Goal: Check status: Check status

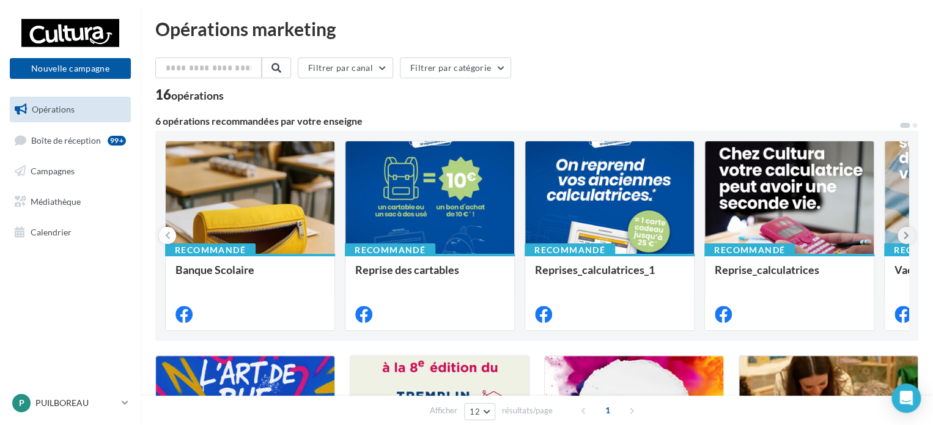
click at [905, 235] on icon at bounding box center [907, 235] width 6 height 12
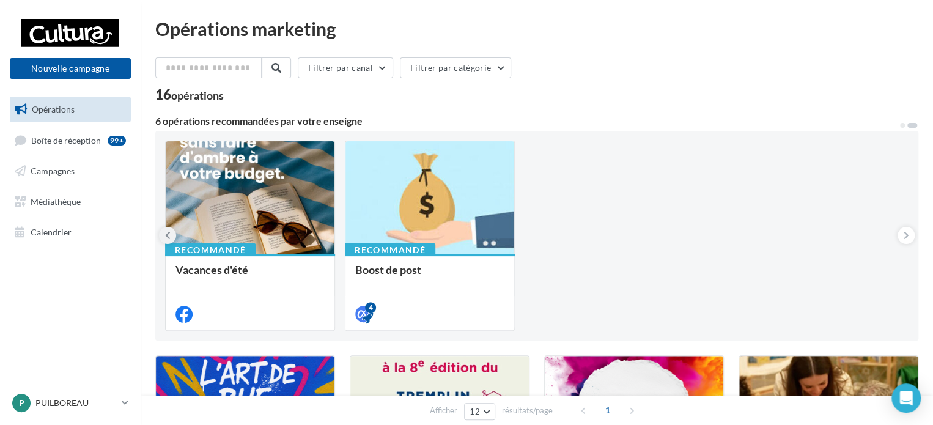
click at [169, 236] on icon at bounding box center [168, 235] width 6 height 12
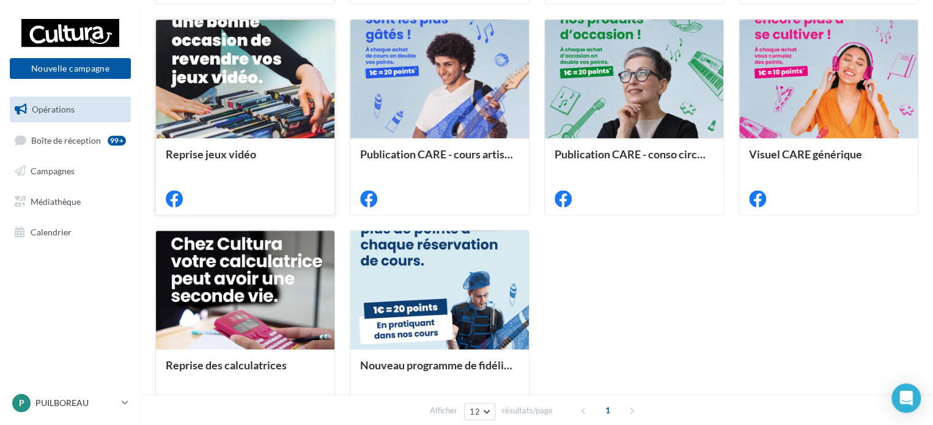
scroll to position [611, 0]
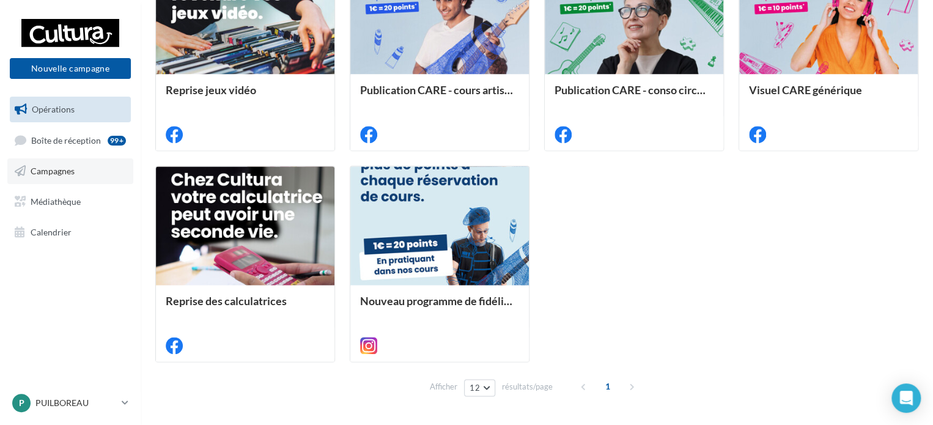
click at [66, 163] on link "Campagnes" at bounding box center [70, 171] width 126 height 26
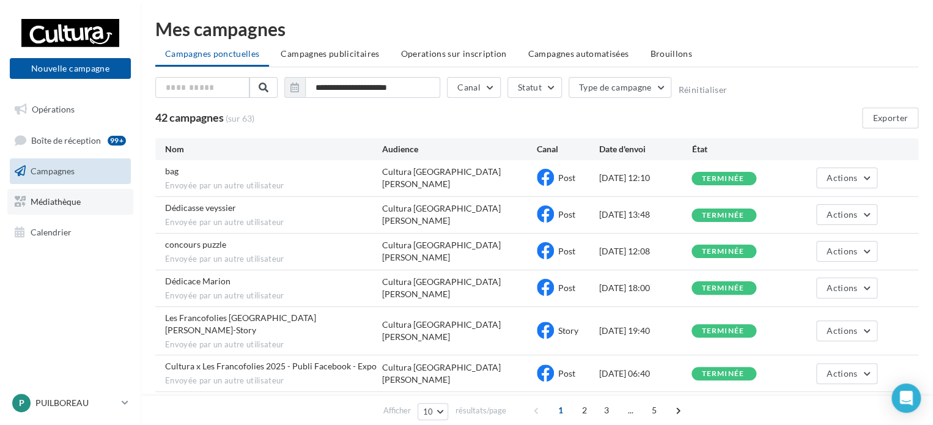
click at [71, 200] on span "Médiathèque" at bounding box center [56, 201] width 50 height 10
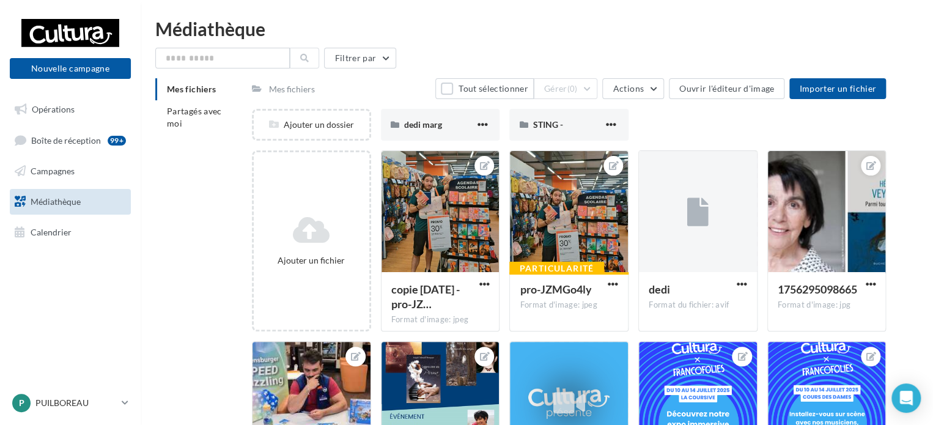
click at [78, 202] on span "Médiathèque" at bounding box center [56, 201] width 50 height 10
click at [618, 89] on span "Actions" at bounding box center [628, 88] width 31 height 10
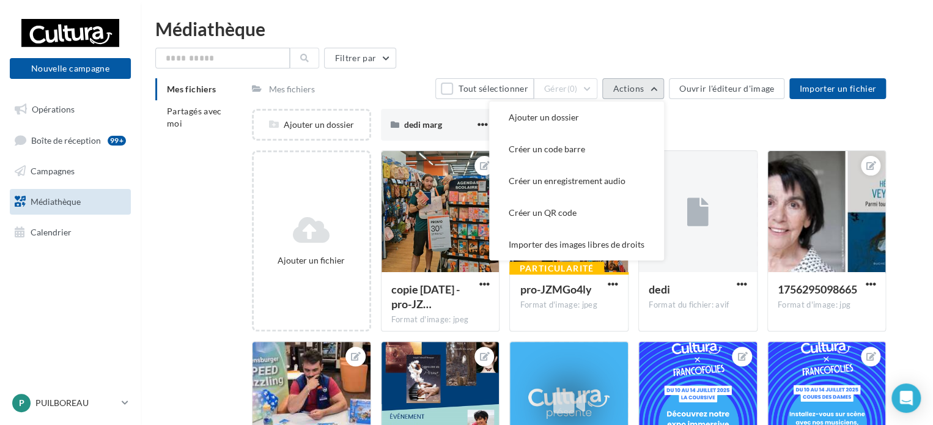
click at [618, 89] on span "Actions" at bounding box center [628, 88] width 31 height 10
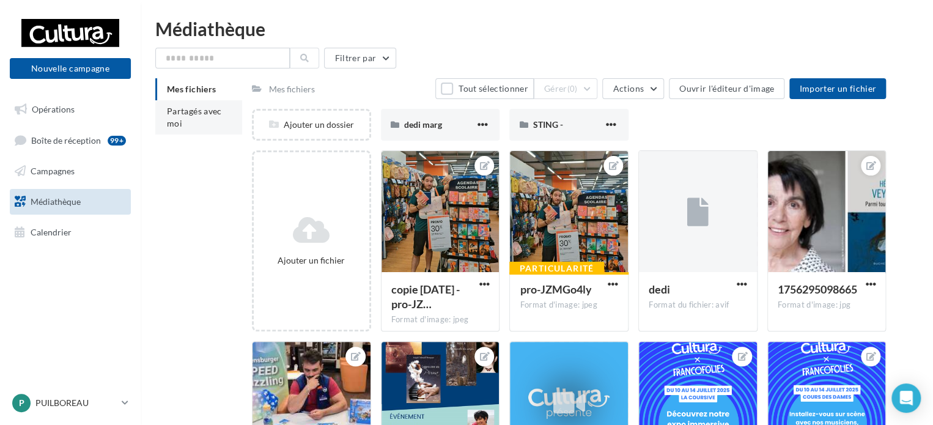
click at [181, 109] on span "Partagés avec moi" at bounding box center [194, 117] width 55 height 23
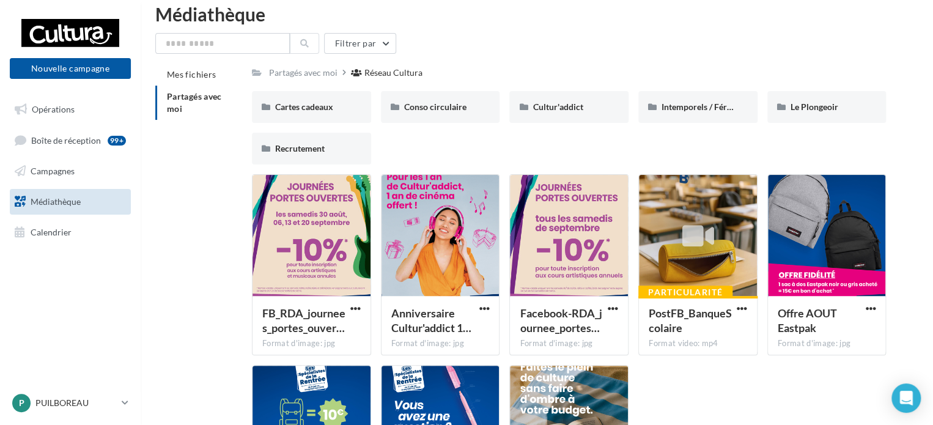
scroll to position [14, 0]
click at [333, 249] on div at bounding box center [312, 236] width 118 height 122
click at [602, 201] on div at bounding box center [569, 236] width 118 height 122
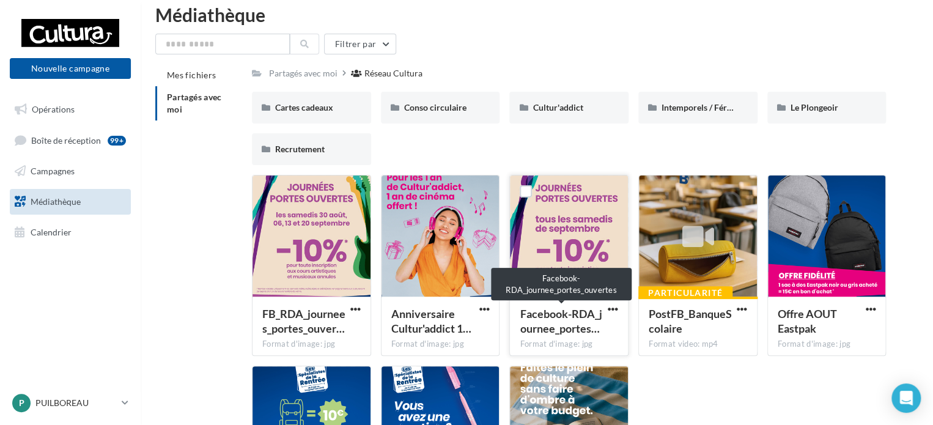
click at [563, 330] on span "Facebook-RDA_journee_portes…" at bounding box center [561, 321] width 82 height 28
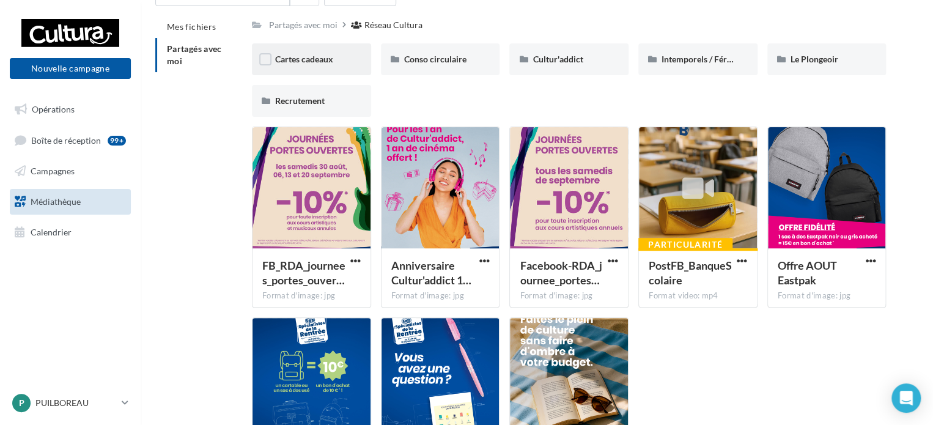
scroll to position [0, 0]
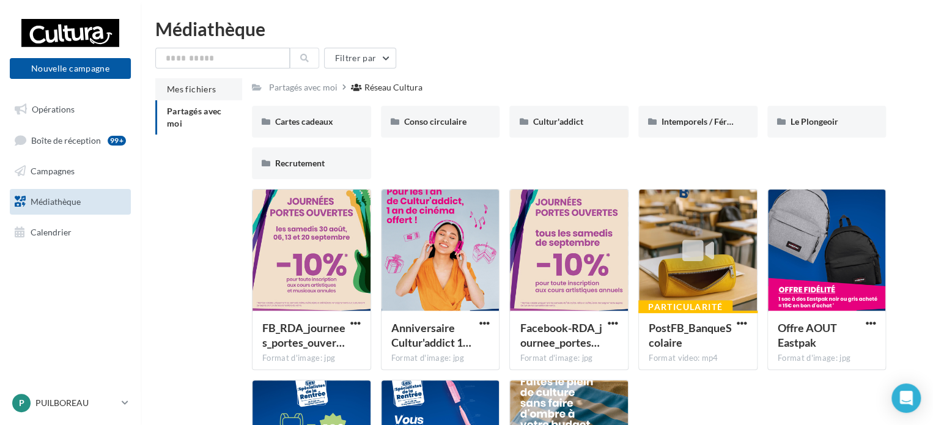
click at [198, 80] on li "Mes fichiers" at bounding box center [198, 89] width 87 height 22
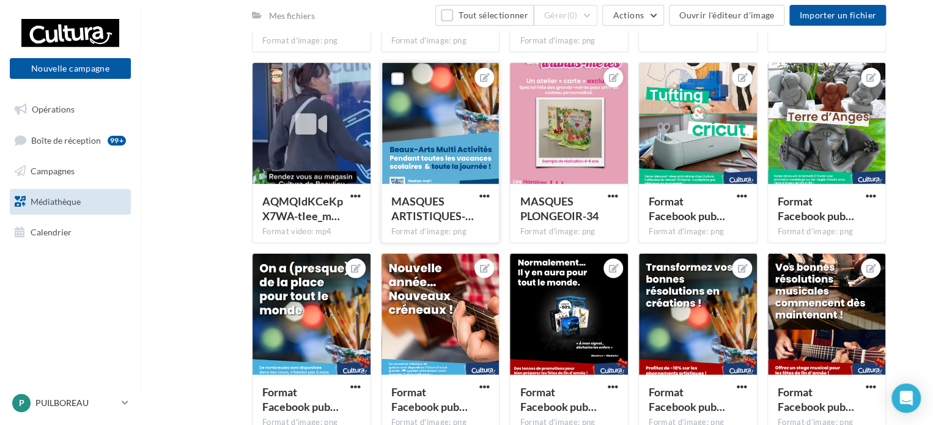
scroll to position [1553, 0]
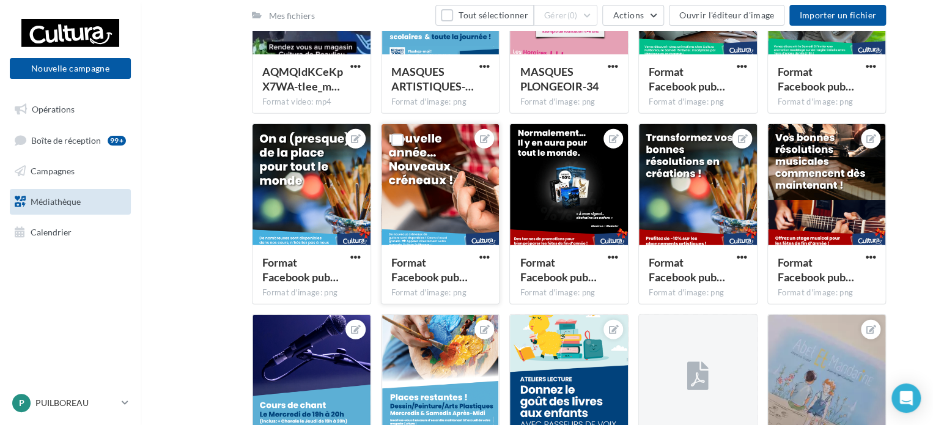
click at [470, 212] on div at bounding box center [441, 185] width 118 height 122
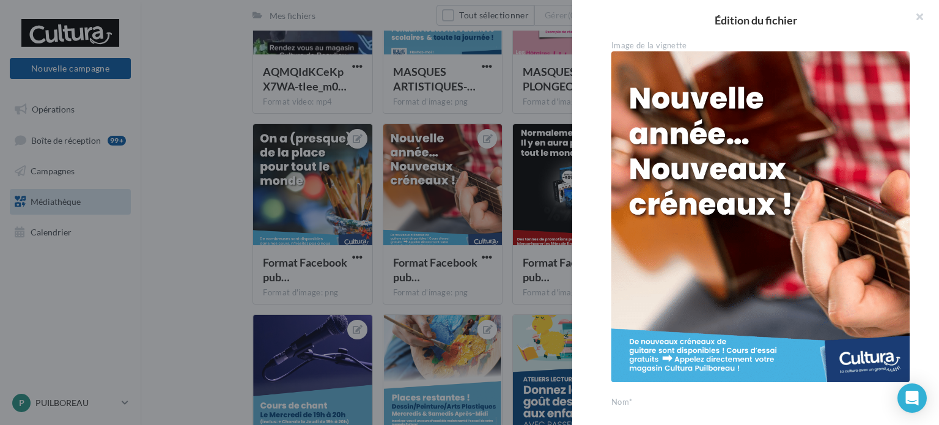
click at [362, 218] on div at bounding box center [469, 212] width 939 height 425
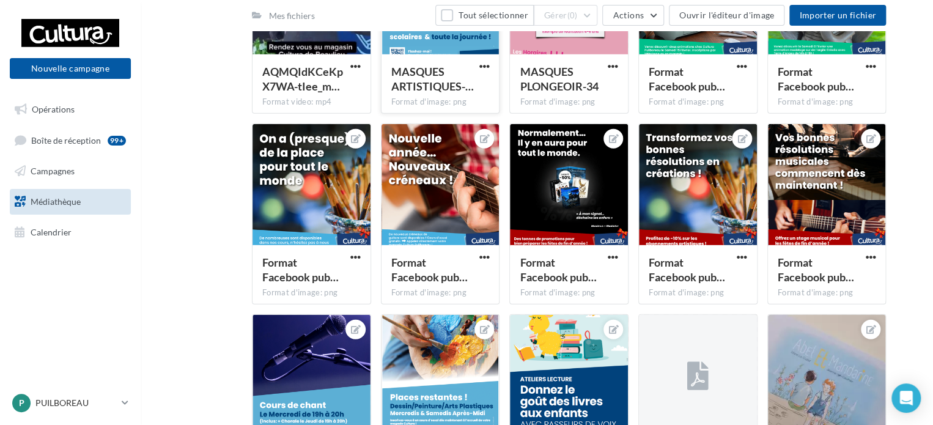
scroll to position [1370, 0]
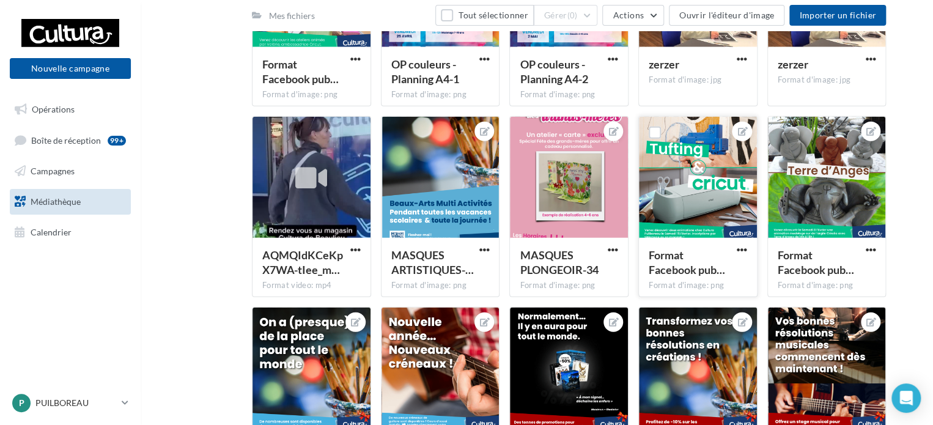
click at [704, 173] on div at bounding box center [698, 178] width 118 height 122
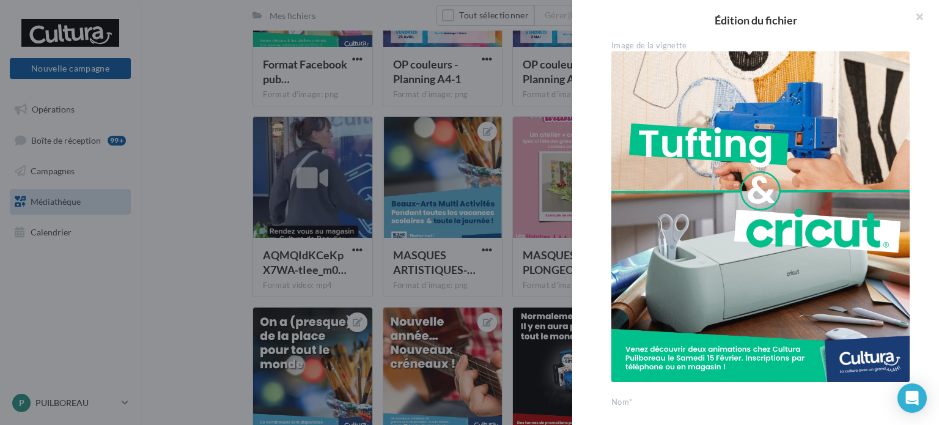
click at [445, 264] on div at bounding box center [469, 212] width 939 height 425
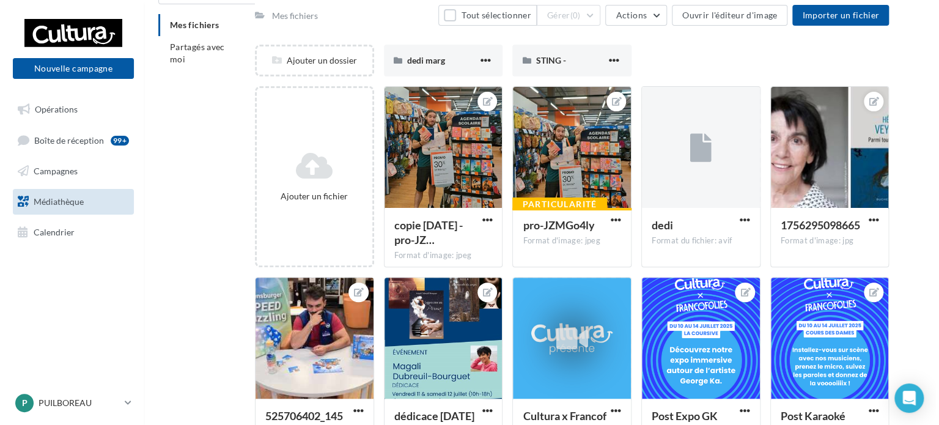
scroll to position [183, 0]
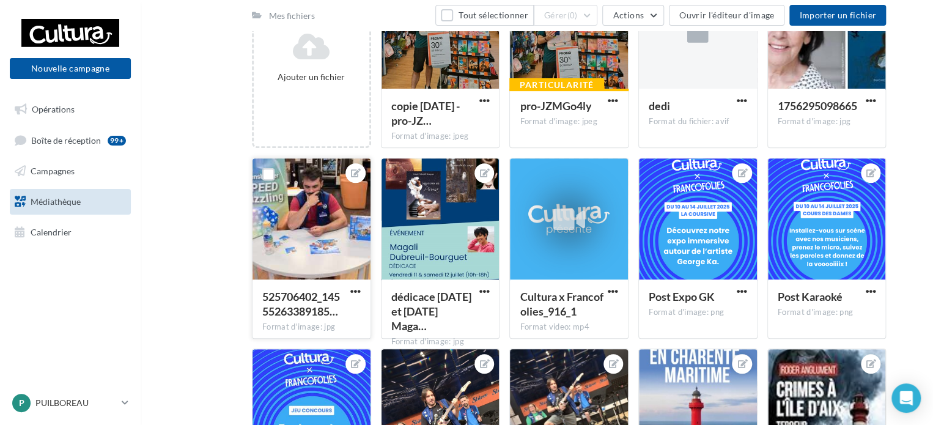
click at [317, 257] on div at bounding box center [312, 219] width 118 height 122
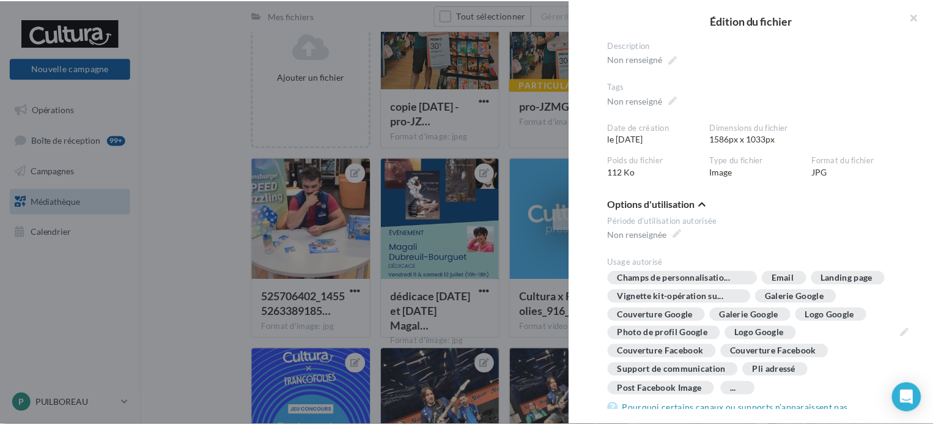
scroll to position [0, 0]
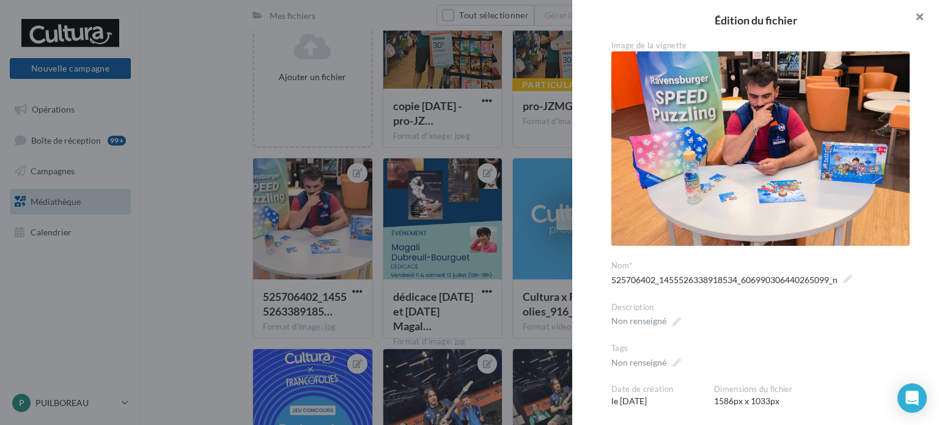
click at [918, 21] on button "button" at bounding box center [914, 18] width 49 height 37
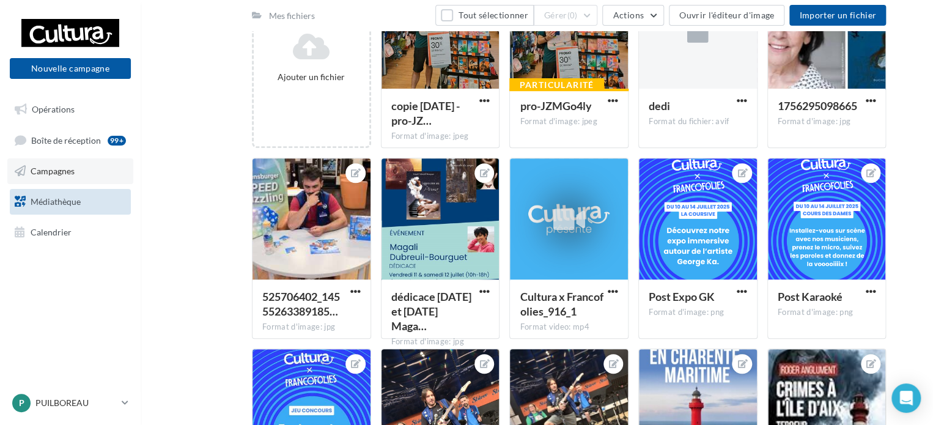
click at [58, 174] on span "Campagnes" at bounding box center [53, 171] width 44 height 10
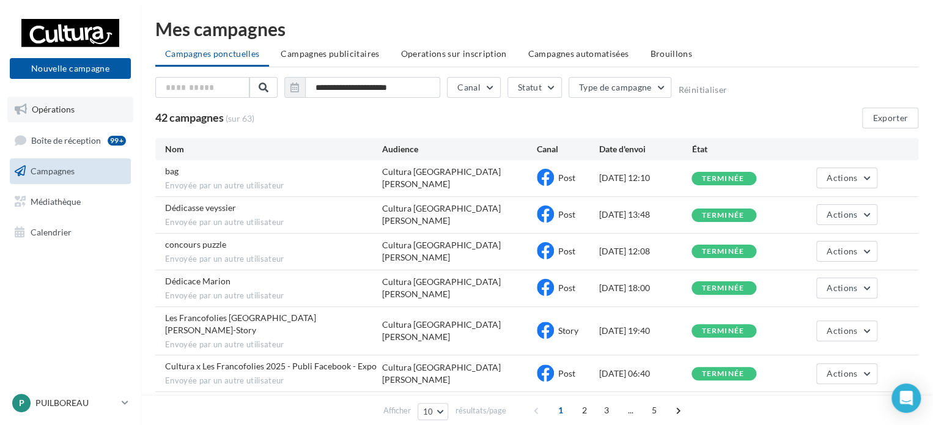
click at [60, 109] on span "Opérations" at bounding box center [53, 109] width 43 height 10
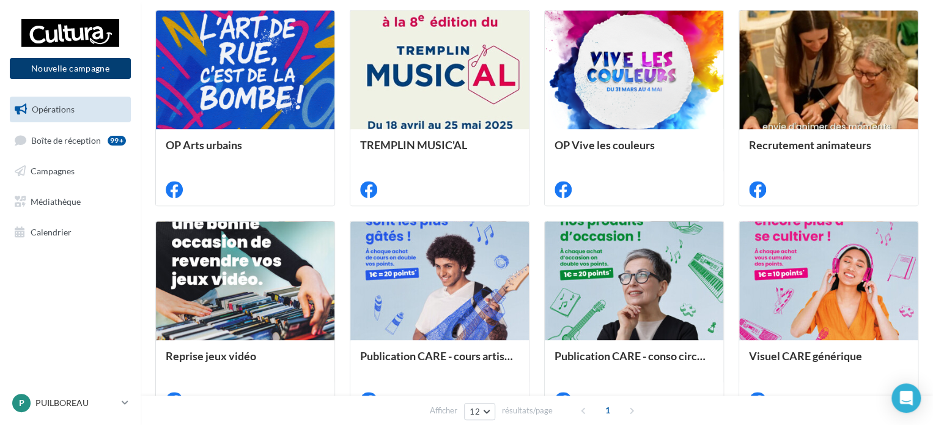
scroll to position [428, 0]
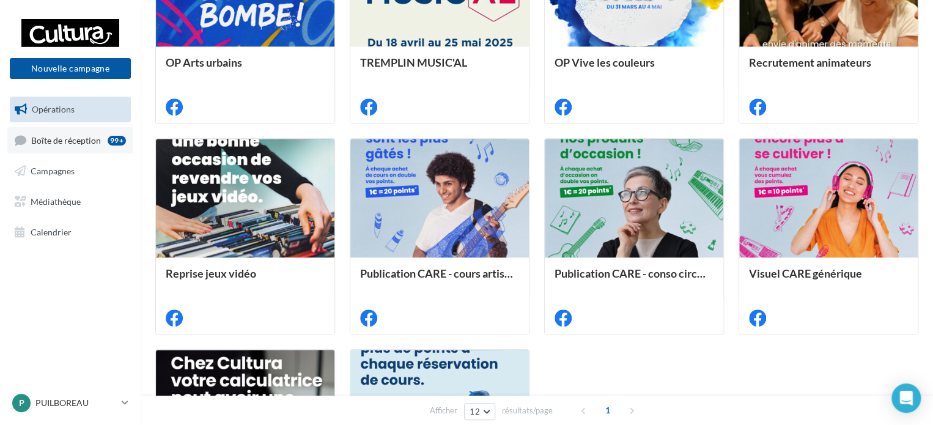
click at [62, 144] on span "Boîte de réception" at bounding box center [66, 140] width 70 height 10
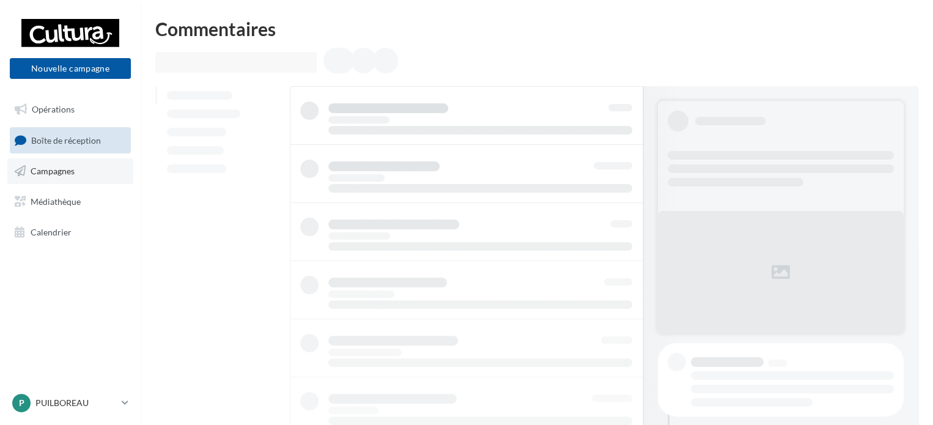
click at [63, 167] on span "Campagnes" at bounding box center [53, 171] width 44 height 10
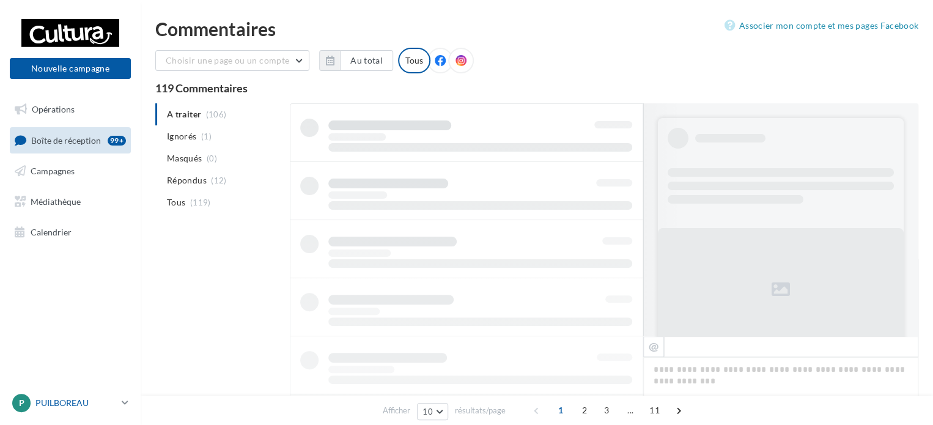
click at [96, 402] on p "PUILBOREAU" at bounding box center [75, 403] width 81 height 12
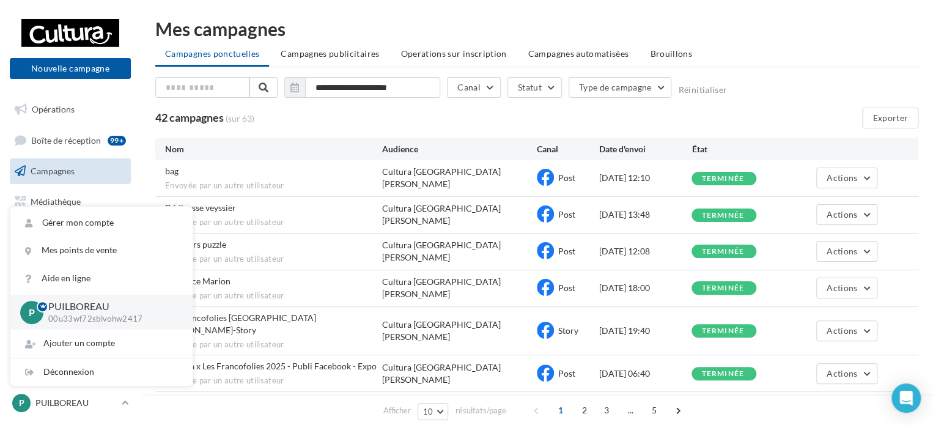
click at [76, 413] on link "P PUILBOREAU 00u33wf72sblvohw2417" at bounding box center [70, 402] width 121 height 23
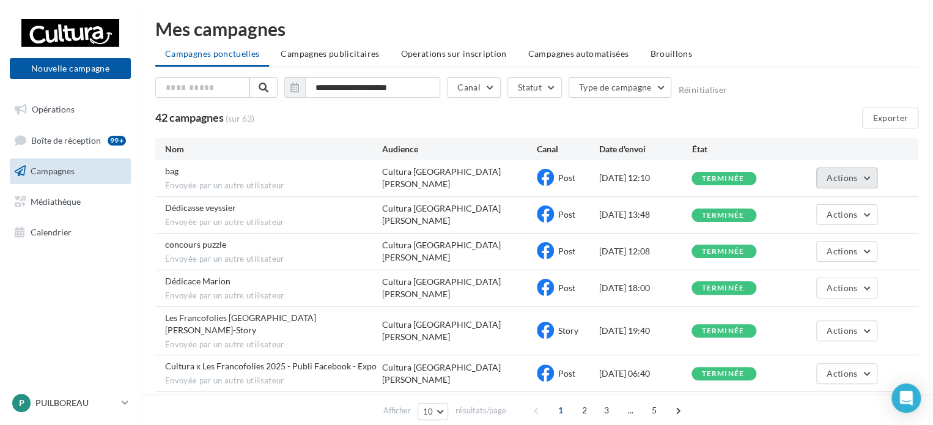
click at [873, 182] on button "Actions" at bounding box center [846, 178] width 61 height 21
click at [773, 87] on div "**********" at bounding box center [536, 90] width 763 height 26
click at [865, 172] on button "Actions" at bounding box center [846, 178] width 61 height 21
click at [803, 201] on button "Voir les résultats" at bounding box center [816, 207] width 122 height 32
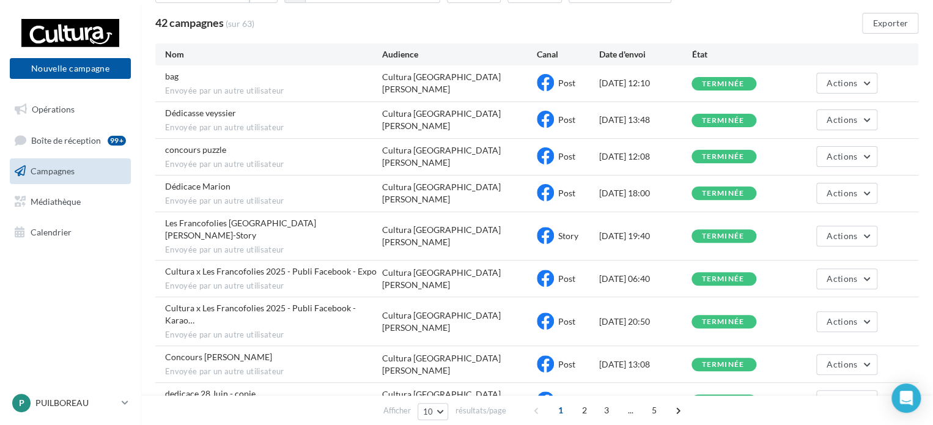
scroll to position [184, 0]
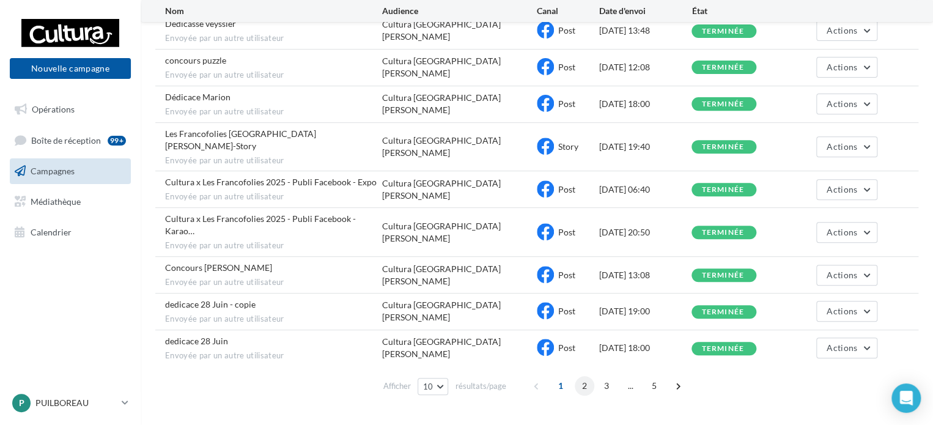
click at [580, 376] on span "2" at bounding box center [585, 386] width 20 height 20
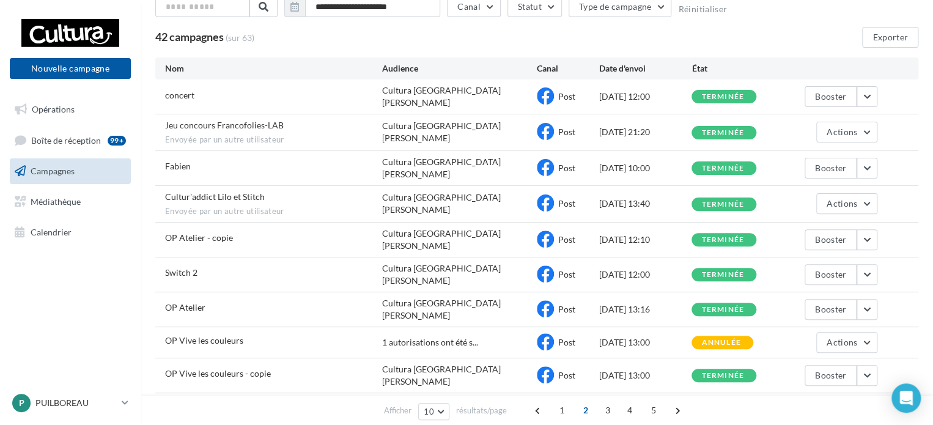
scroll to position [142, 0]
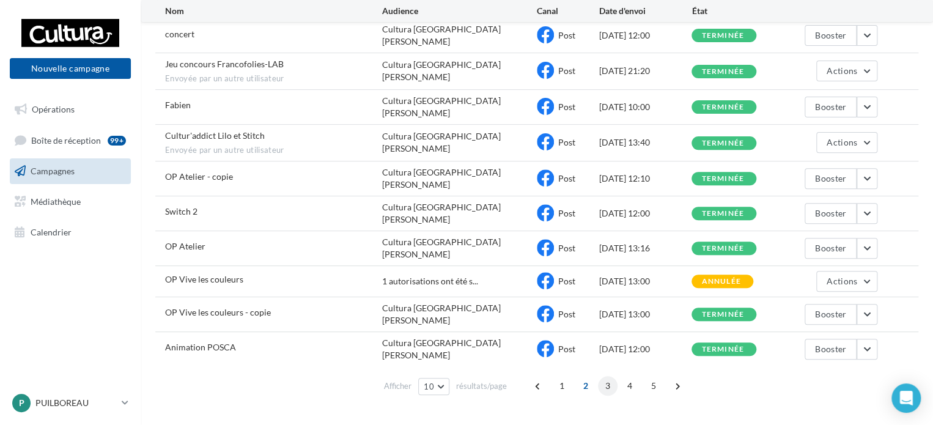
click at [603, 376] on span "3" at bounding box center [608, 386] width 20 height 20
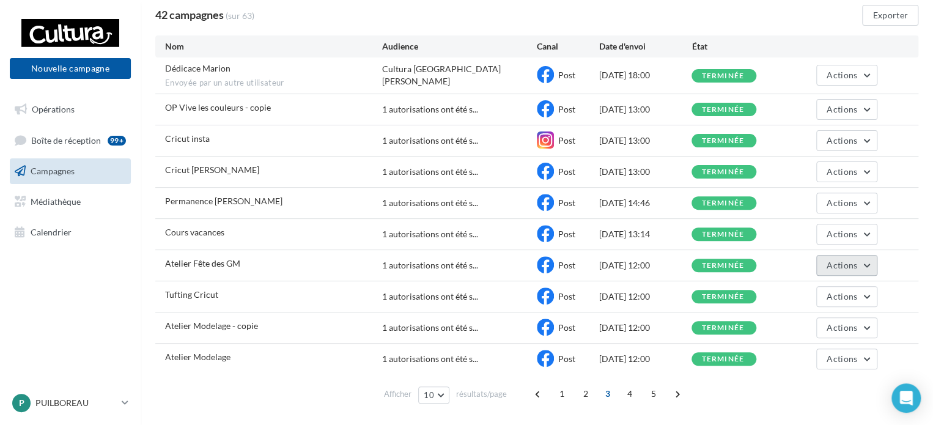
click at [865, 268] on button "Actions" at bounding box center [846, 265] width 61 height 21
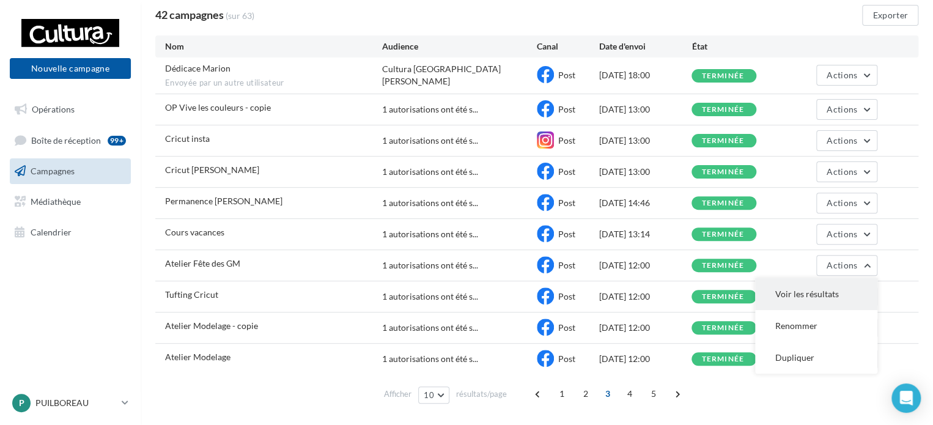
click at [836, 288] on button "Voir les résultats" at bounding box center [816, 294] width 122 height 32
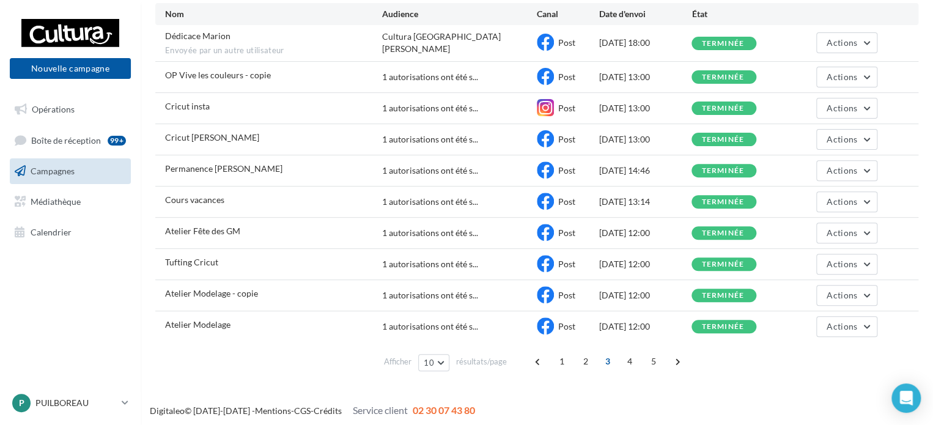
scroll to position [137, 0]
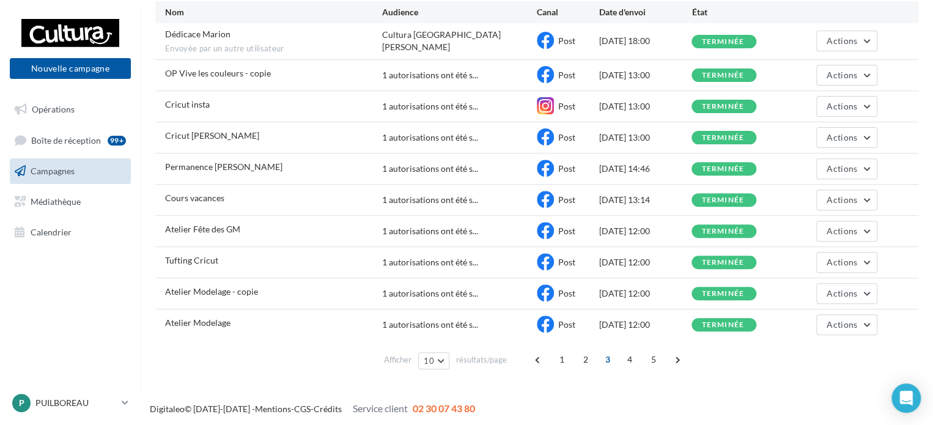
click at [615, 357] on span "3" at bounding box center [608, 360] width 20 height 20
click at [621, 357] on span "4" at bounding box center [630, 360] width 20 height 20
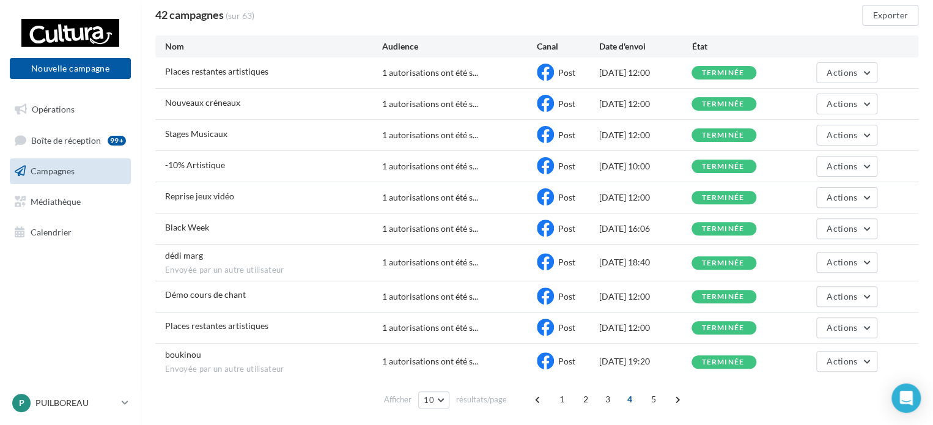
scroll to position [110, 0]
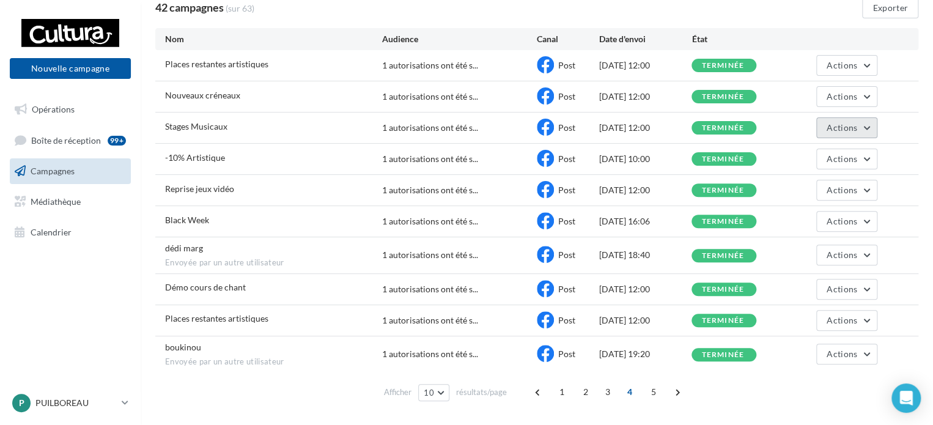
click at [840, 127] on span "Actions" at bounding box center [842, 127] width 31 height 10
click at [824, 163] on button "Voir les résultats" at bounding box center [816, 157] width 122 height 32
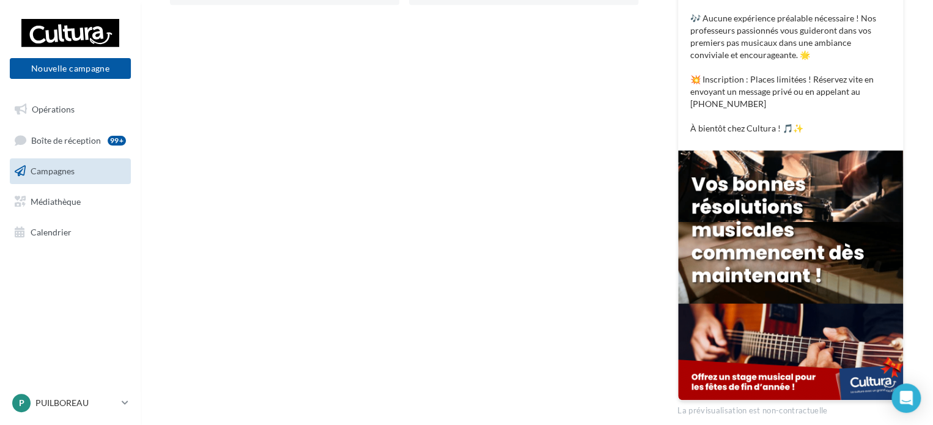
scroll to position [428, 0]
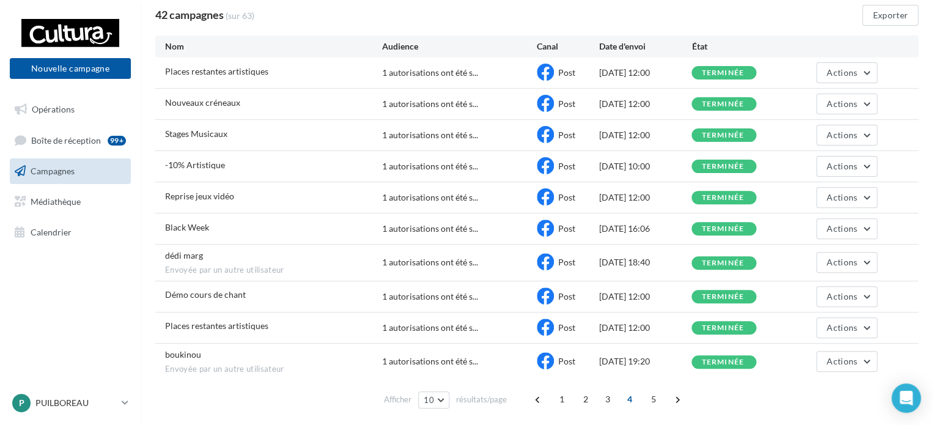
scroll to position [142, 0]
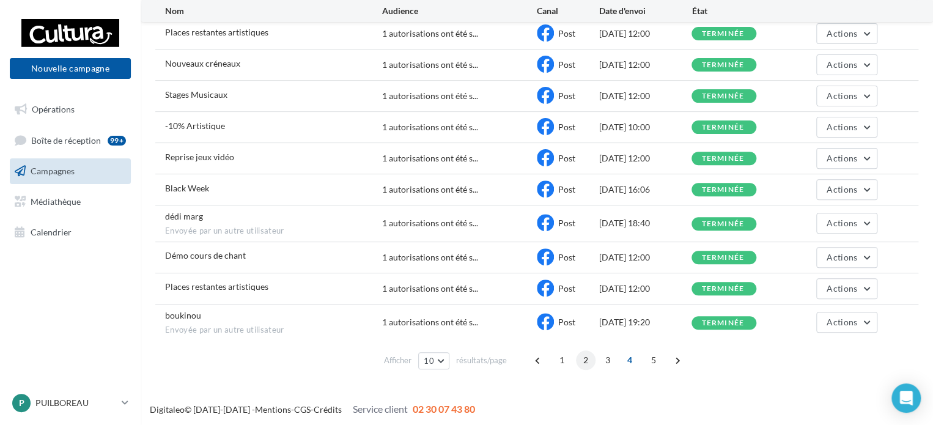
click at [584, 366] on span "2" at bounding box center [586, 360] width 20 height 20
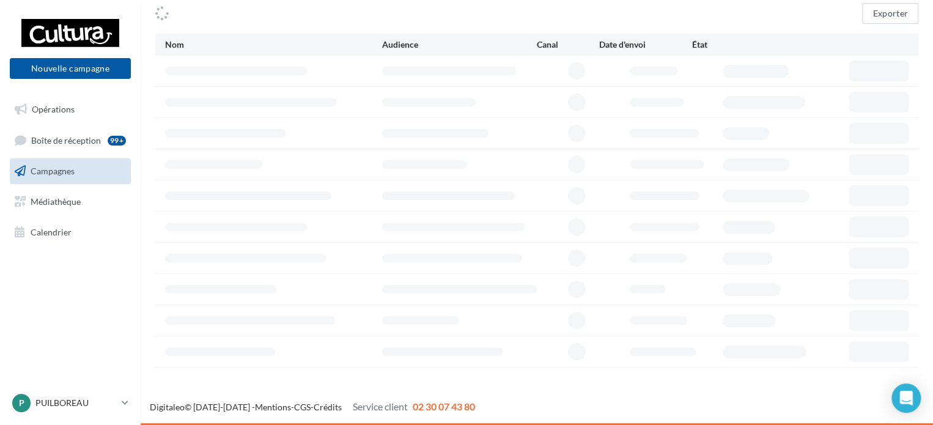
scroll to position [103, 0]
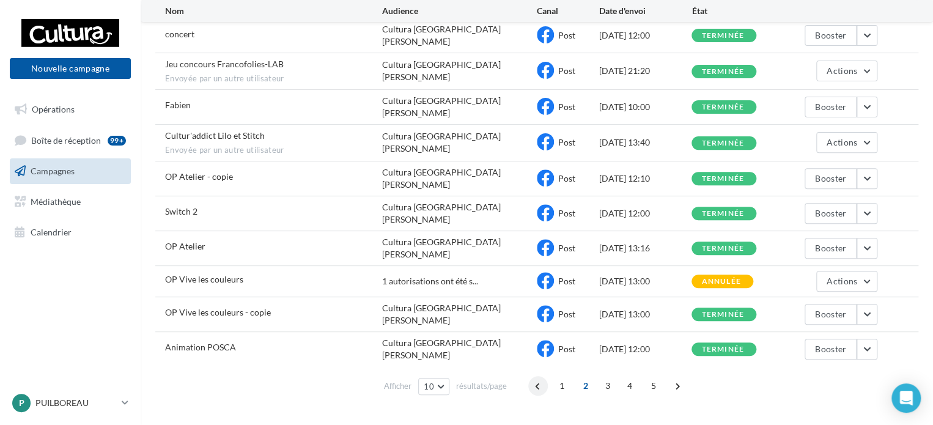
click at [540, 376] on span at bounding box center [538, 386] width 20 height 20
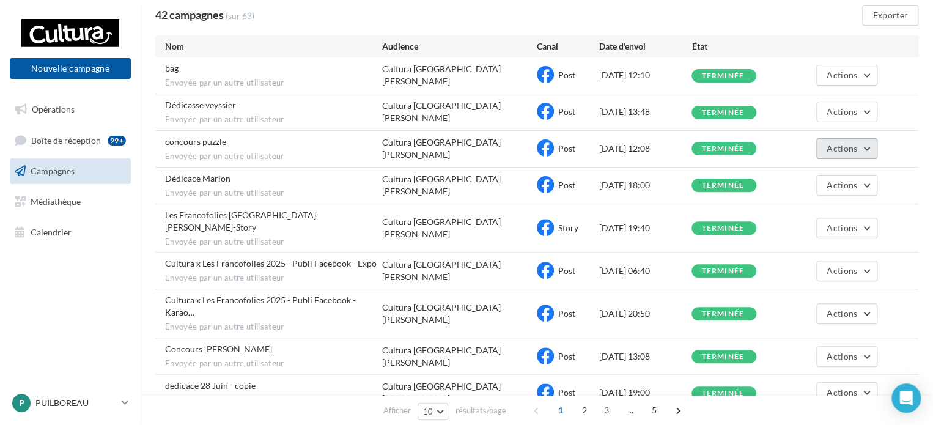
click at [839, 149] on span "Actions" at bounding box center [842, 148] width 31 height 10
click at [828, 175] on button "Voir les résultats" at bounding box center [816, 177] width 122 height 32
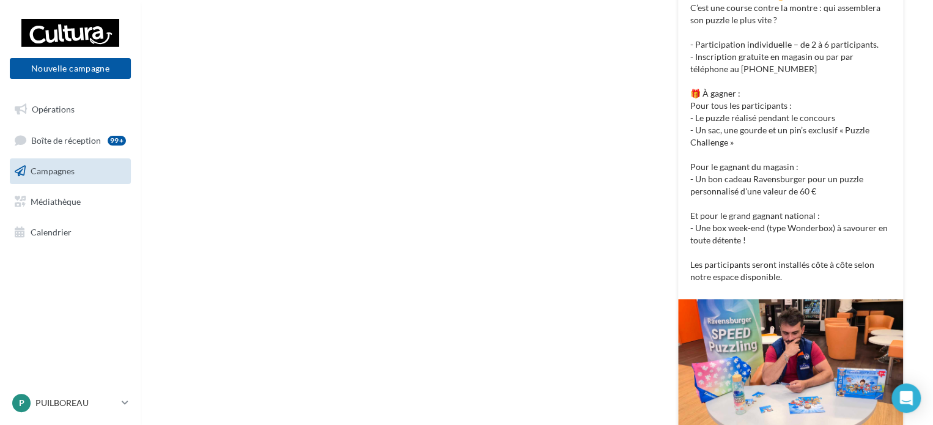
scroll to position [489, 0]
